Goal: Transaction & Acquisition: Book appointment/travel/reservation

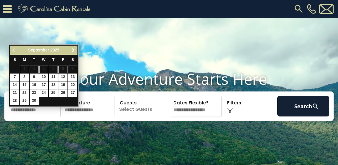
click at [74, 50] on span "Next" at bounding box center [73, 50] width 5 height 5
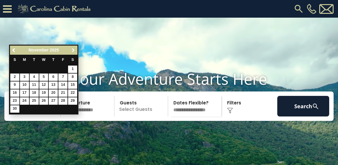
click at [74, 50] on span "Next" at bounding box center [73, 50] width 5 height 5
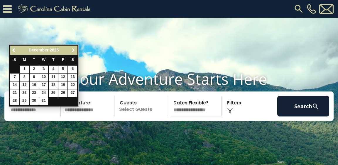
click at [74, 50] on span "Next" at bounding box center [73, 50] width 5 height 5
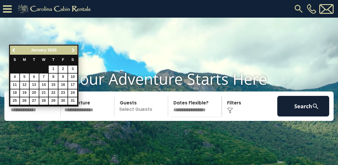
click at [74, 50] on span "Next" at bounding box center [73, 50] width 5 height 5
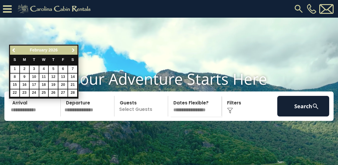
click at [73, 51] on span "Next" at bounding box center [73, 50] width 5 height 5
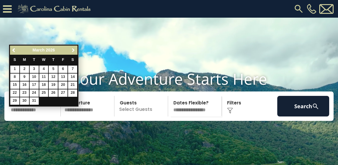
click at [73, 51] on span "Next" at bounding box center [73, 50] width 5 height 5
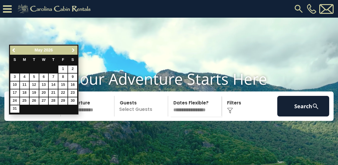
click at [73, 51] on span "Next" at bounding box center [73, 50] width 5 height 5
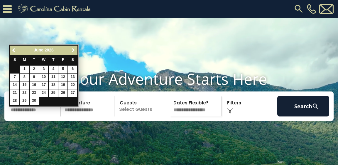
click at [73, 51] on span "Next" at bounding box center [73, 50] width 5 height 5
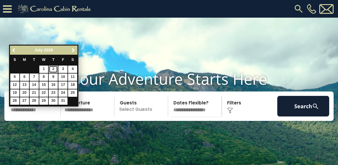
click at [56, 67] on link "2" at bounding box center [53, 68] width 9 height 7
type input "******"
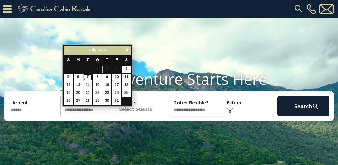
click at [89, 75] on link "7" at bounding box center [87, 76] width 9 height 7
type input "******"
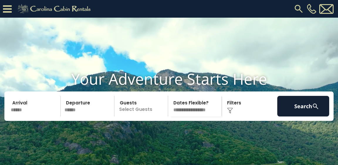
click at [146, 116] on p "Select Guests" at bounding box center [142, 106] width 52 height 21
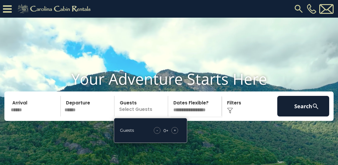
click at [175, 133] on span "+" at bounding box center [175, 130] width 2 height 6
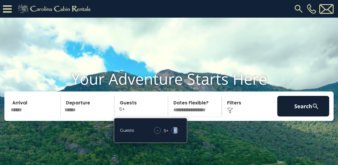
click at [175, 133] on span "+" at bounding box center [175, 130] width 2 height 6
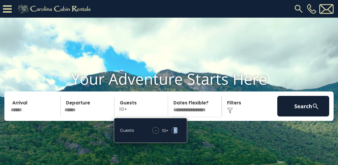
click at [175, 133] on span "+" at bounding box center [175, 130] width 2 height 6
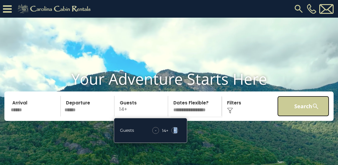
click at [290, 114] on button "Search" at bounding box center [303, 106] width 52 height 21
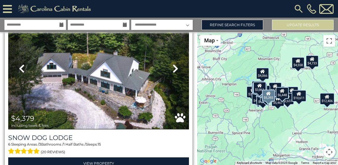
scroll to position [1602, 0]
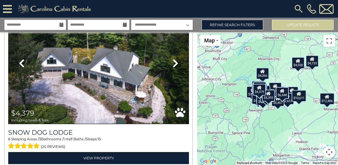
click at [61, 24] on icon at bounding box center [62, 25] width 4 height 4
click at [52, 24] on input "**********" at bounding box center [35, 25] width 62 height 10
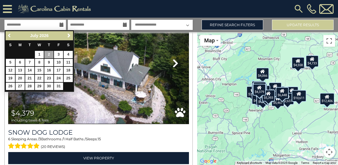
click at [8, 34] on span "Previous" at bounding box center [9, 35] width 5 height 5
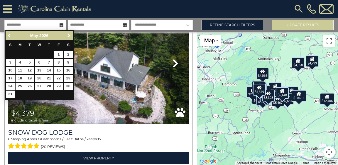
click at [8, 34] on span "Previous" at bounding box center [9, 35] width 5 height 5
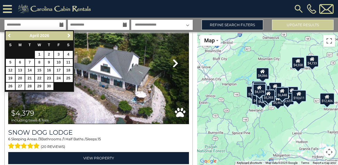
click at [8, 34] on span "Previous" at bounding box center [9, 35] width 5 height 5
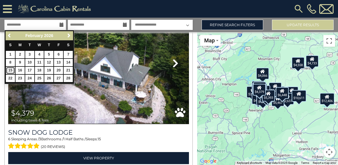
click at [13, 68] on link "15" at bounding box center [10, 70] width 9 height 7
type input "*******"
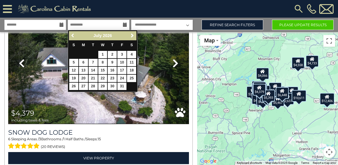
click at [73, 35] on span "Previous" at bounding box center [73, 35] width 5 height 5
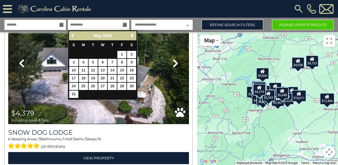
click at [73, 35] on span "Previous" at bounding box center [73, 35] width 5 height 5
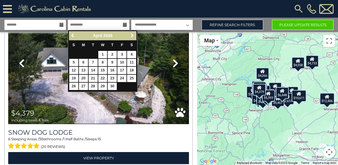
click at [73, 35] on span "Previous" at bounding box center [73, 35] width 5 height 5
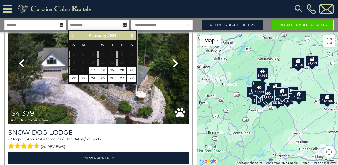
click at [73, 35] on div "Previous Next February 2026" at bounding box center [102, 35] width 67 height 9
click at [119, 70] on link "20" at bounding box center [121, 70] width 9 height 7
type input "*******"
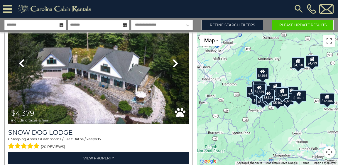
click at [186, 25] on select "**********" at bounding box center [162, 25] width 62 height 10
select select "*"
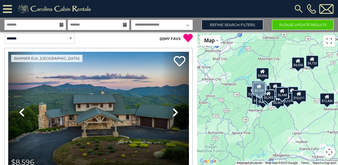
scroll to position [0, 0]
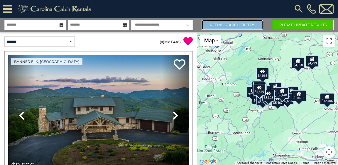
click at [211, 27] on link "Refine Search Filters" at bounding box center [233, 25] width 62 height 10
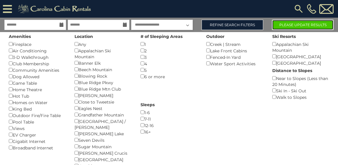
click at [296, 23] on button "Please Update Results" at bounding box center [303, 25] width 62 height 10
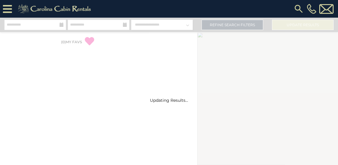
select select "*"
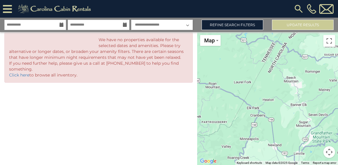
click at [61, 25] on icon at bounding box center [62, 25] width 4 height 4
click at [156, 26] on select "**********" at bounding box center [162, 25] width 62 height 10
select select
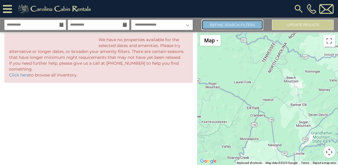
click at [237, 24] on link "Refine Search Filters" at bounding box center [233, 25] width 62 height 10
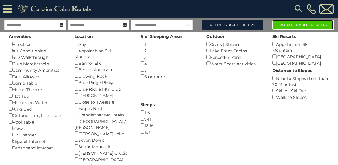
click at [287, 25] on button "Please Update Results" at bounding box center [303, 25] width 62 height 10
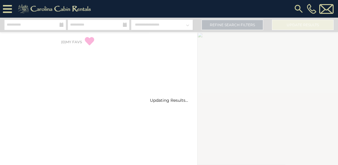
select select "*"
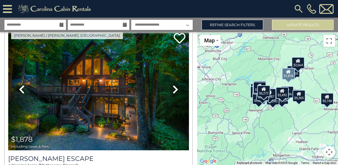
scroll to position [370, 0]
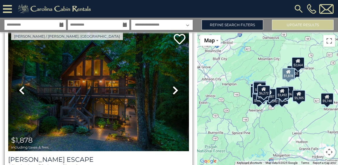
click at [174, 90] on icon at bounding box center [176, 89] width 6 height 9
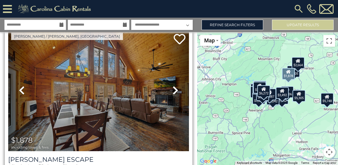
click at [174, 90] on icon at bounding box center [176, 89] width 6 height 9
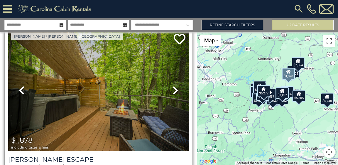
click at [174, 90] on icon at bounding box center [176, 89] width 6 height 9
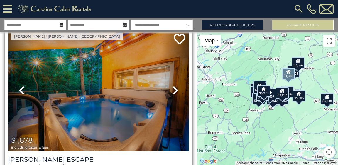
click at [174, 90] on icon at bounding box center [176, 89] width 6 height 9
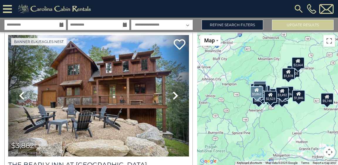
scroll to position [1569, 0]
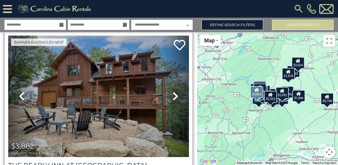
click at [173, 91] on icon at bounding box center [176, 95] width 6 height 9
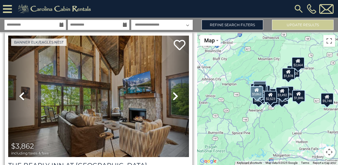
click at [173, 91] on icon at bounding box center [176, 95] width 6 height 9
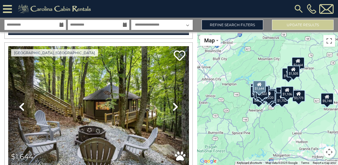
scroll to position [3280, 0]
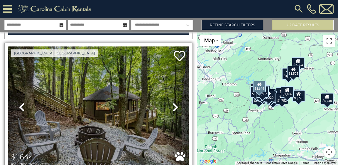
click at [173, 102] on icon at bounding box center [176, 106] width 6 height 9
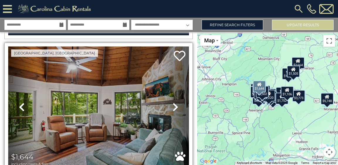
click at [173, 102] on icon at bounding box center [176, 106] width 6 height 9
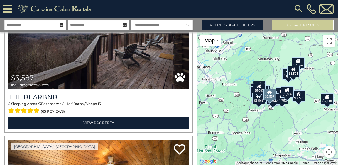
scroll to position [4223, 0]
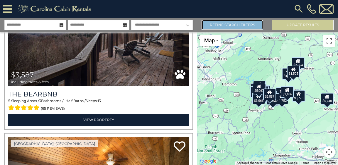
click at [250, 26] on link "Refine Search Filters" at bounding box center [233, 25] width 62 height 10
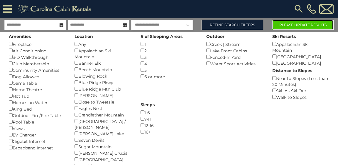
click at [296, 26] on button "Please Update Results" at bounding box center [303, 25] width 62 height 10
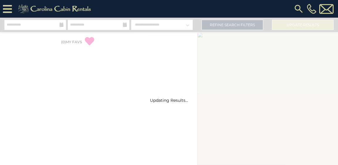
select select "*"
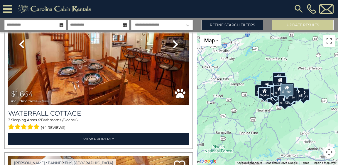
scroll to position [1795, 0]
